Goal: Navigation & Orientation: Find specific page/section

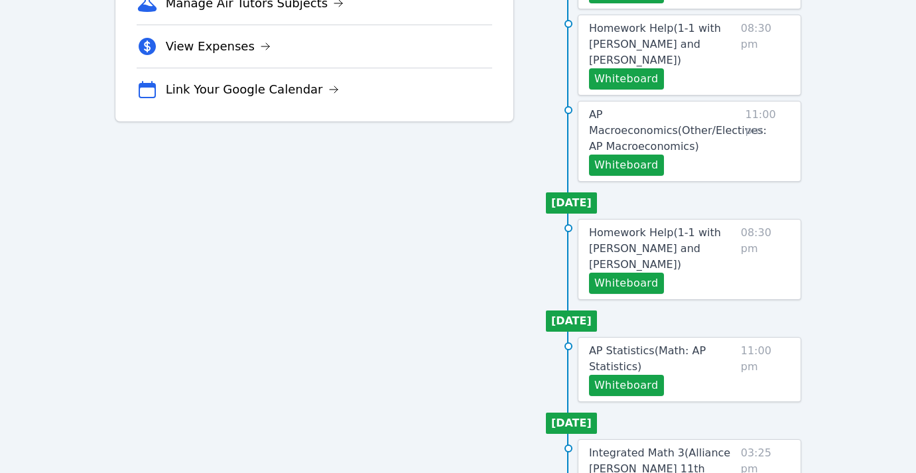
scroll to position [673, 0]
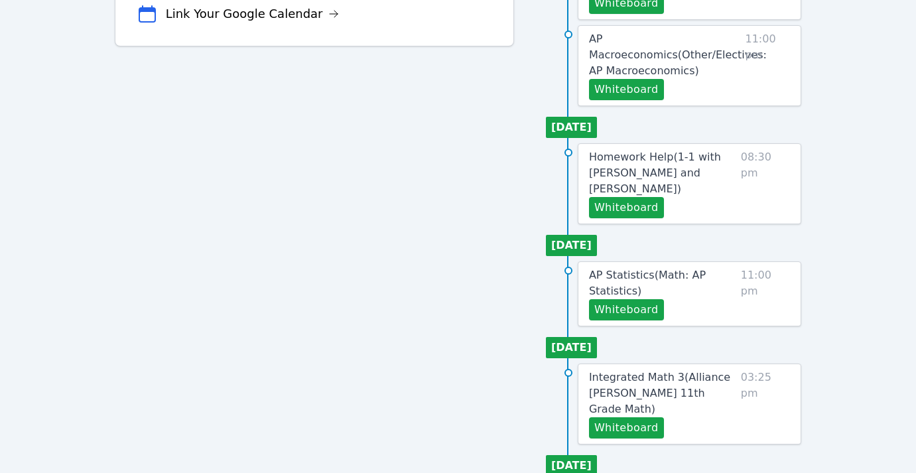
scroll to position [469, 0]
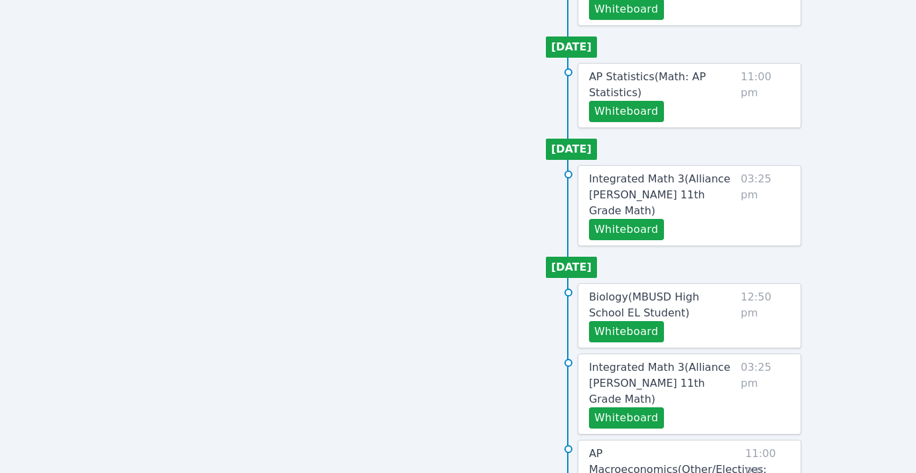
scroll to position [651, 0]
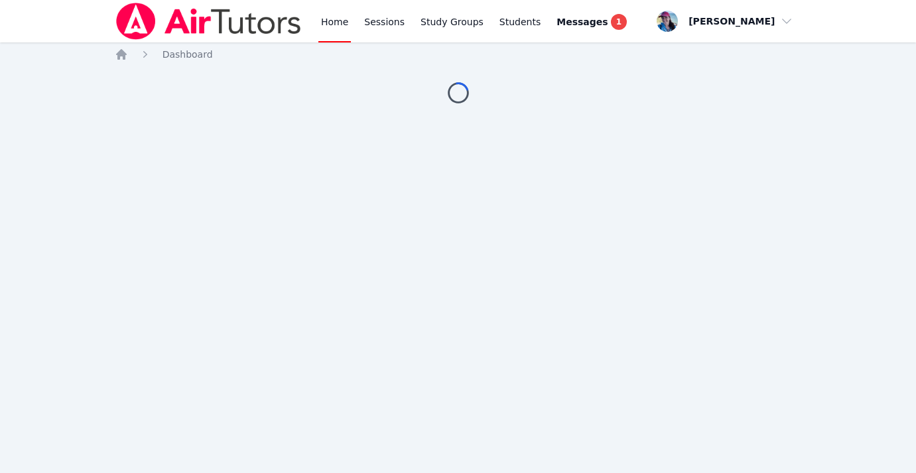
click at [328, 22] on link "Home" at bounding box center [334, 21] width 32 height 42
